Goal: Obtain resource: Obtain resource

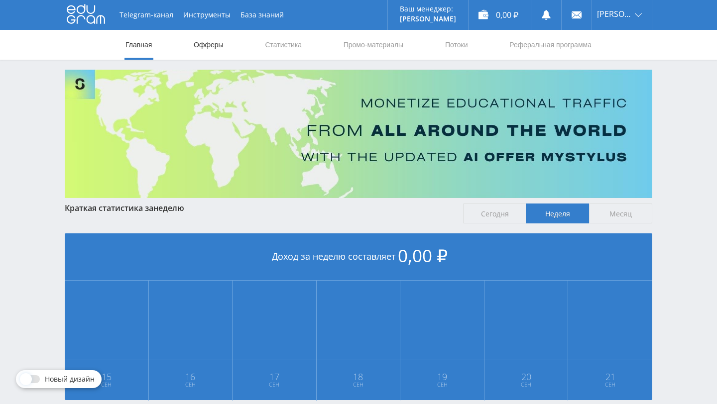
click at [206, 39] on link "Офферы" at bounding box center [209, 45] width 32 height 30
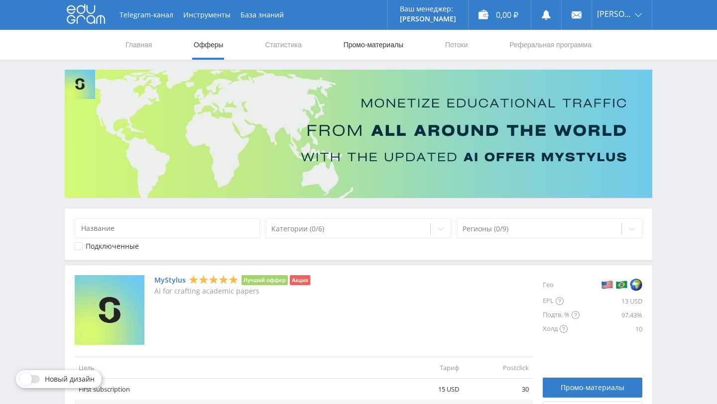
click at [363, 52] on link "Промо-материалы" at bounding box center [374, 45] width 62 height 30
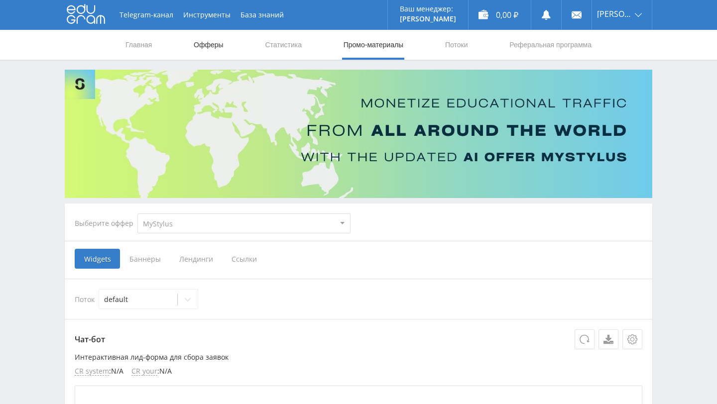
click at [219, 47] on link "Офферы" at bounding box center [209, 45] width 32 height 30
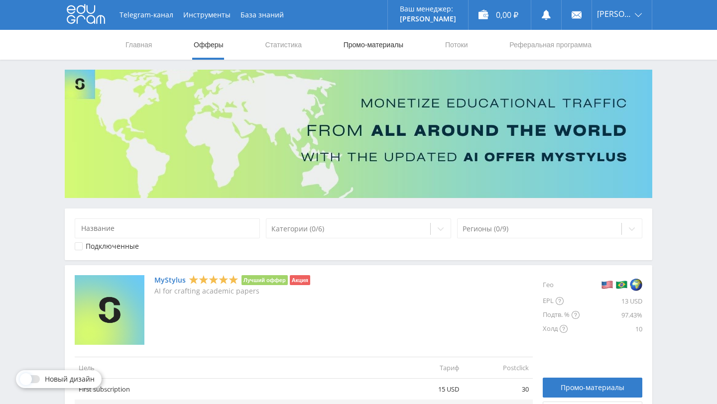
click at [374, 47] on link "Промо-материалы" at bounding box center [374, 45] width 62 height 30
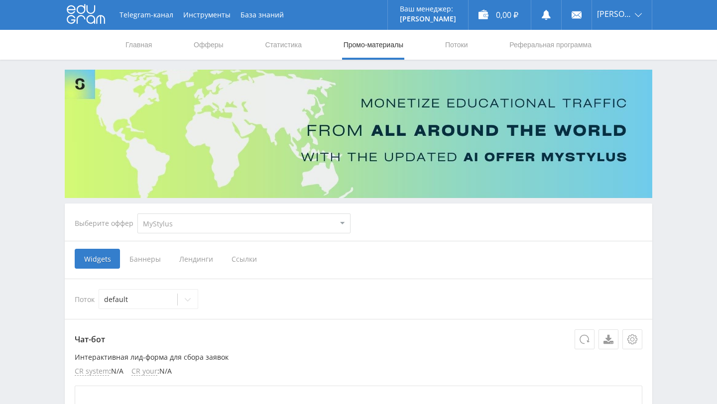
click at [275, 226] on select "MyStylus MyStylus - Revshare Кампус AI Studybay Автор24 Studybay [GEOGRAPHIC_DA…" at bounding box center [243, 224] width 213 height 20
select select "1"
click at [137, 214] on select "MyStylus MyStylus - Revshare Кампус AI Studybay Автор24 Studybay [GEOGRAPHIC_DA…" at bounding box center [243, 224] width 213 height 20
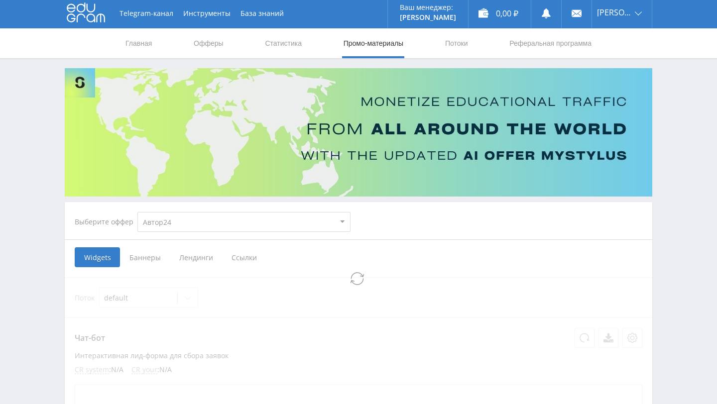
select select "1"
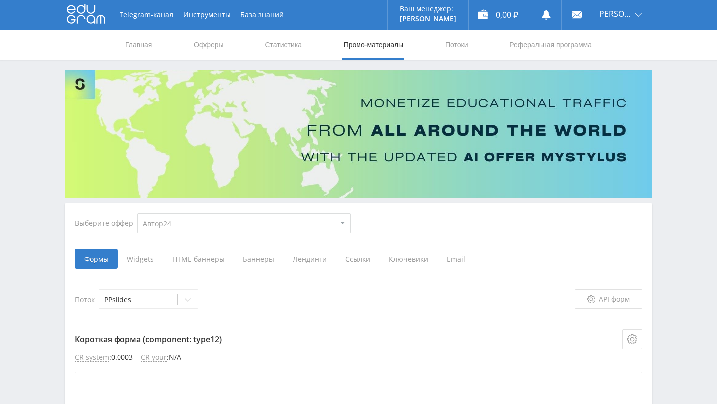
click at [138, 260] on span "Widgets" at bounding box center [140, 259] width 45 height 20
click at [0, 0] on input "Widgets" at bounding box center [0, 0] width 0 height 0
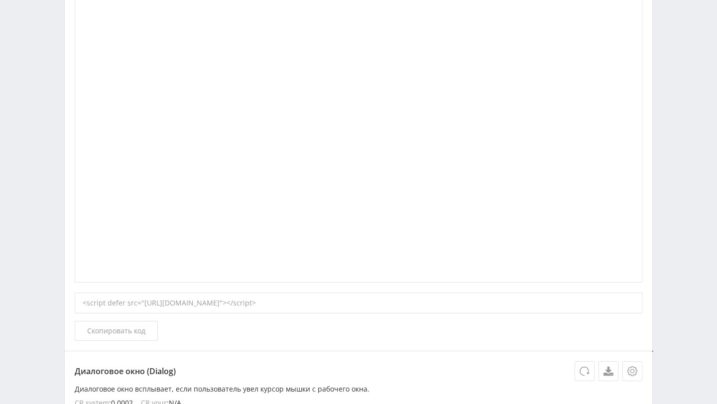
scroll to position [18, 0]
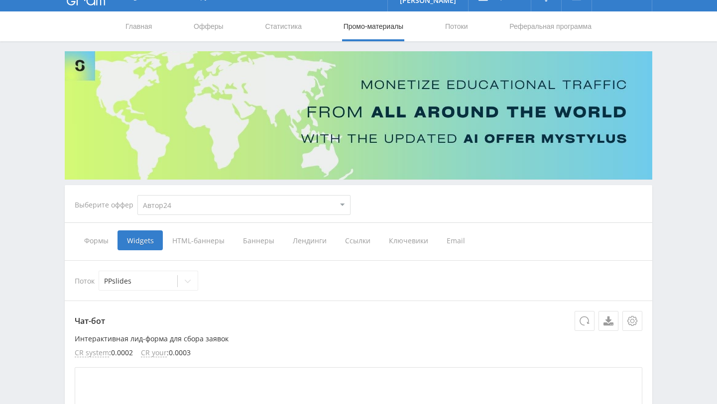
click at [258, 240] on span "Баннеры" at bounding box center [259, 241] width 50 height 20
click at [0, 0] on input "Баннеры" at bounding box center [0, 0] width 0 height 0
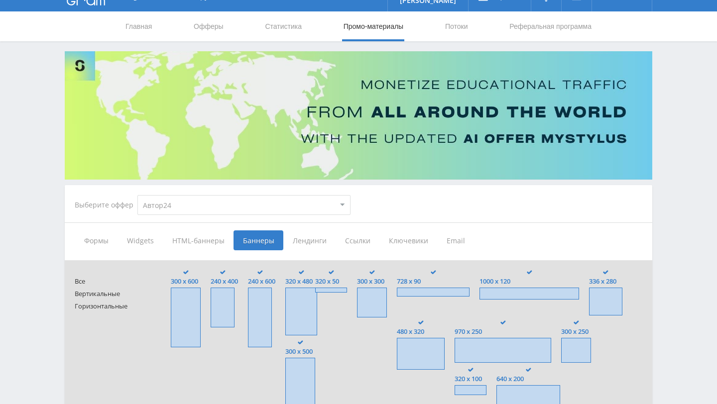
click at [201, 242] on span "HTML-баннеры" at bounding box center [198, 241] width 71 height 20
click at [0, 0] on input "HTML-баннеры" at bounding box center [0, 0] width 0 height 0
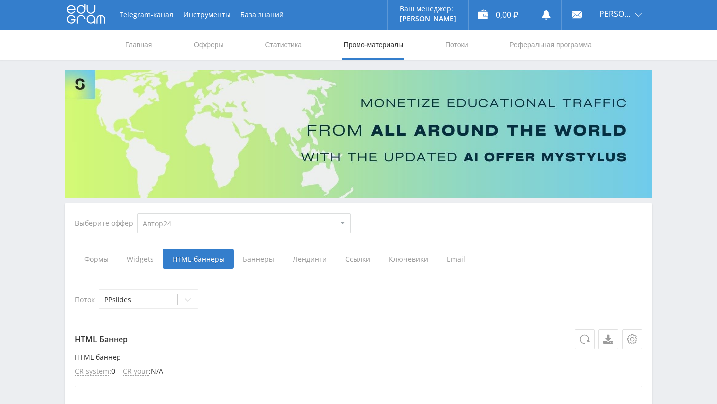
click at [320, 262] on span "Лендинги" at bounding box center [309, 259] width 52 height 20
click at [0, 0] on input "Лендинги" at bounding box center [0, 0] width 0 height 0
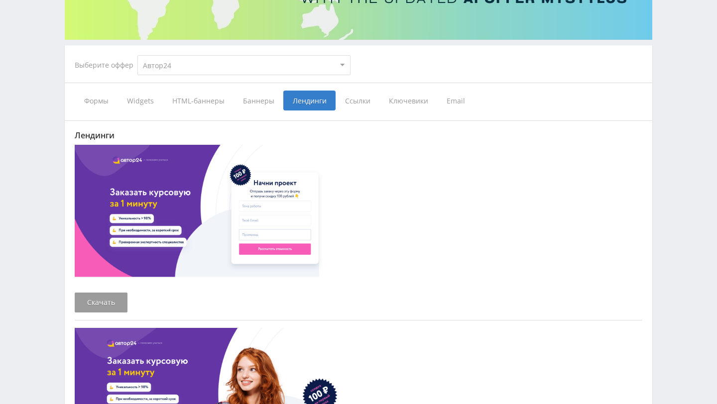
scroll to position [177, 0]
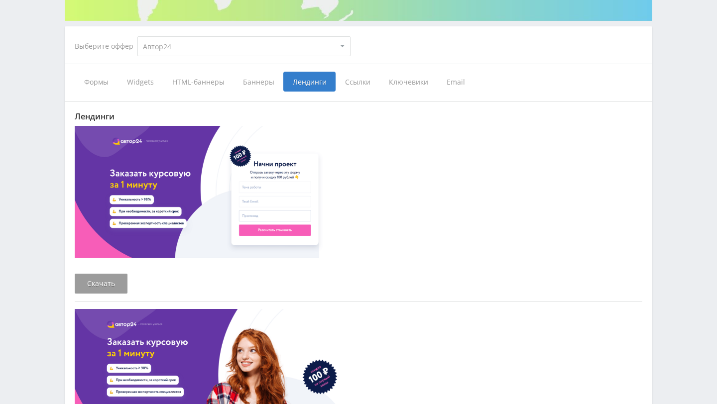
click at [156, 84] on span "Widgets" at bounding box center [140, 82] width 45 height 20
click at [0, 0] on input "Widgets" at bounding box center [0, 0] width 0 height 0
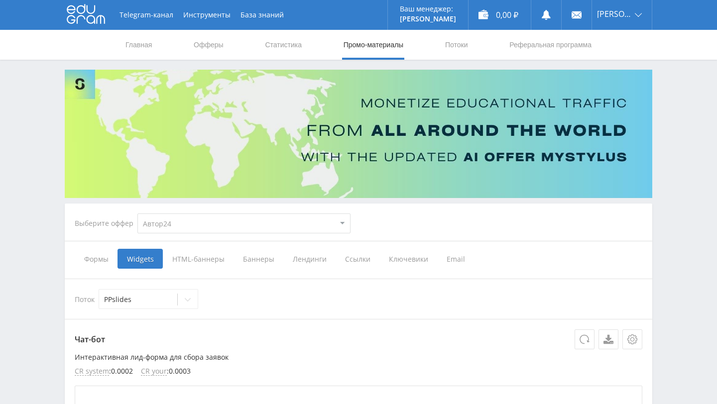
click at [102, 260] on span "Формы" at bounding box center [96, 259] width 43 height 20
click at [0, 0] on input "Формы" at bounding box center [0, 0] width 0 height 0
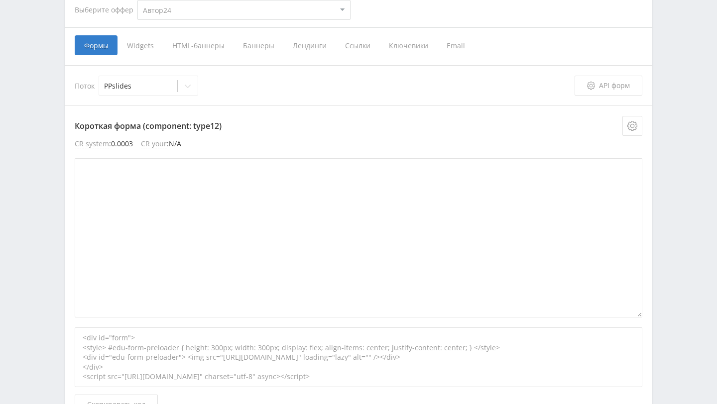
scroll to position [161, 0]
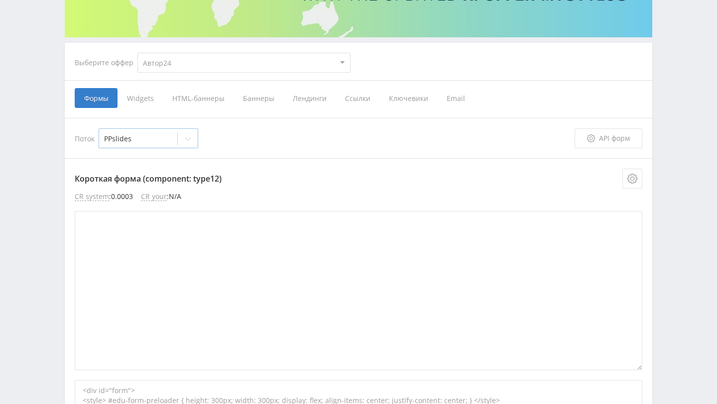
click at [178, 137] on div at bounding box center [188, 139] width 20 height 20
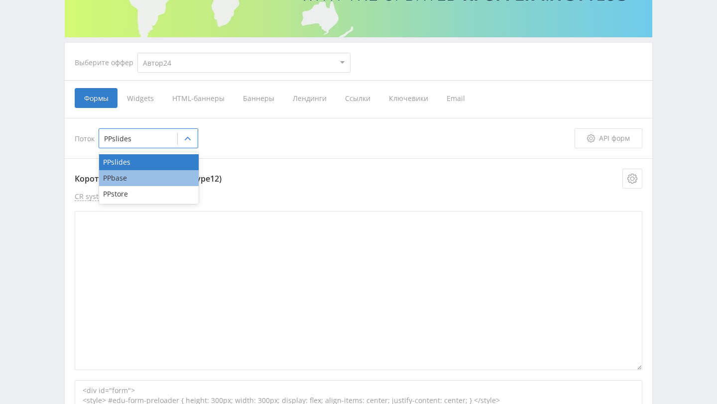
click at [141, 183] on div "PPbase" at bounding box center [149, 178] width 100 height 16
type textarea "<div id="form"> <style> #edu-form-preloader { height: 300px; width: 300px; disp…"
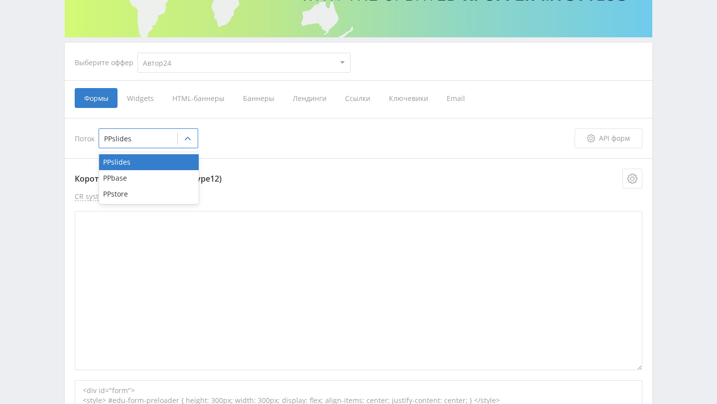
type textarea "<div id="form"> </div> <link rel="stylesheet" href="[URL][DOMAIN_NAME]"/> <scri…"
type textarea "<div id="form"> <style> #edu-form-preloader { height: 300px; width: 300px; disp…"
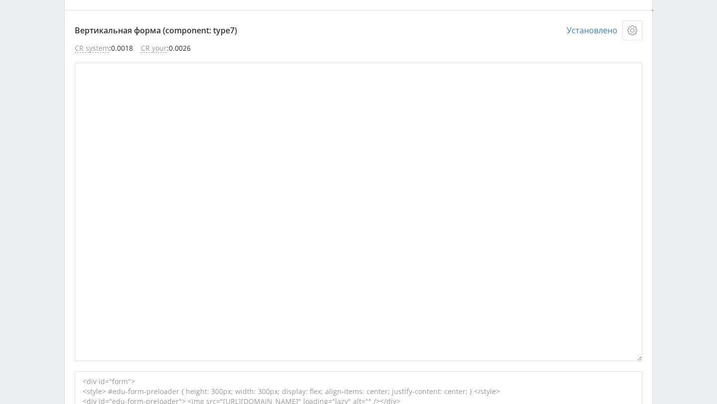
scroll to position [2910, 0]
